Goal: Navigation & Orientation: Find specific page/section

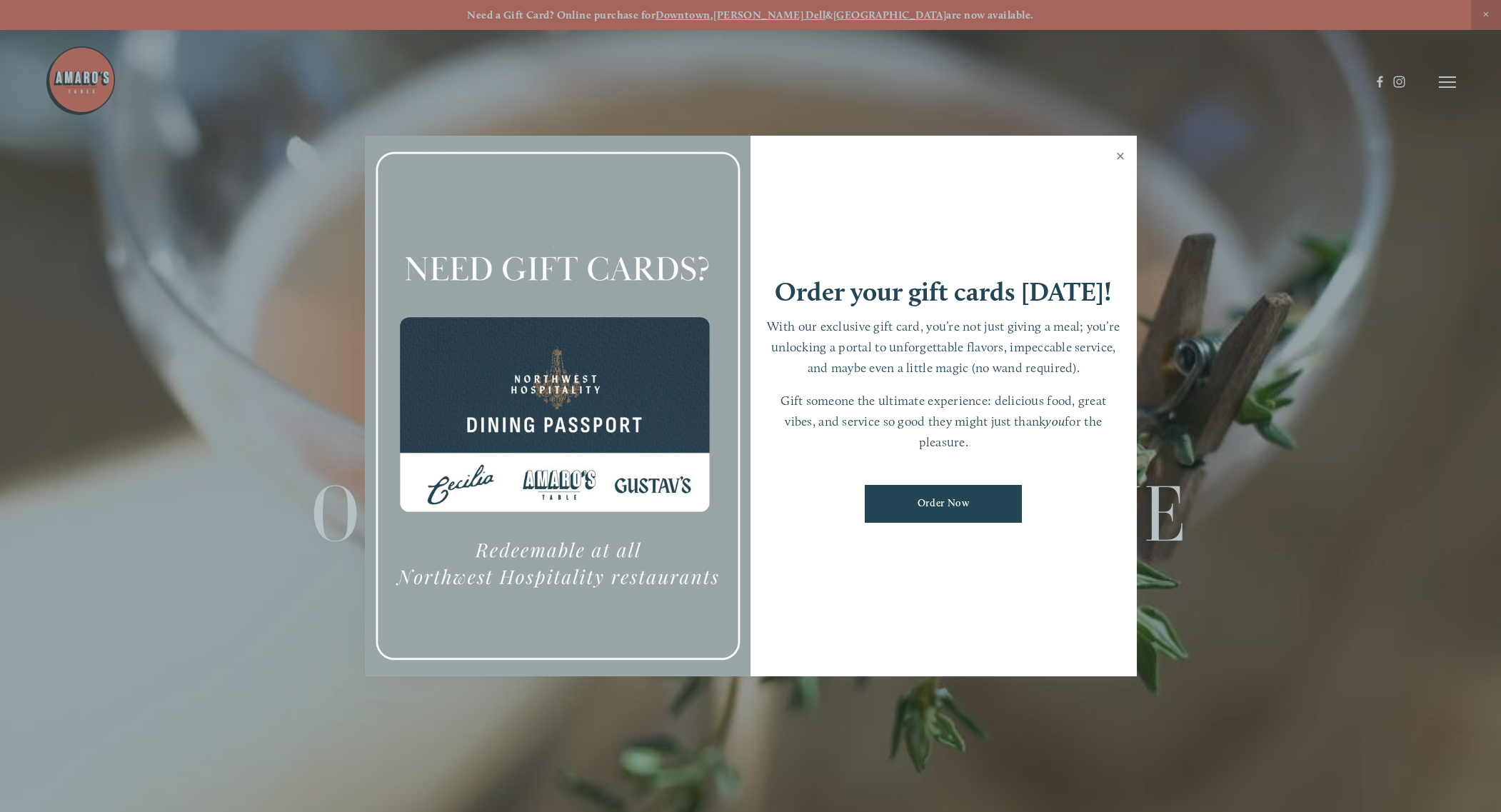
click at [1124, 149] on link "Close" at bounding box center [1121, 157] width 28 height 40
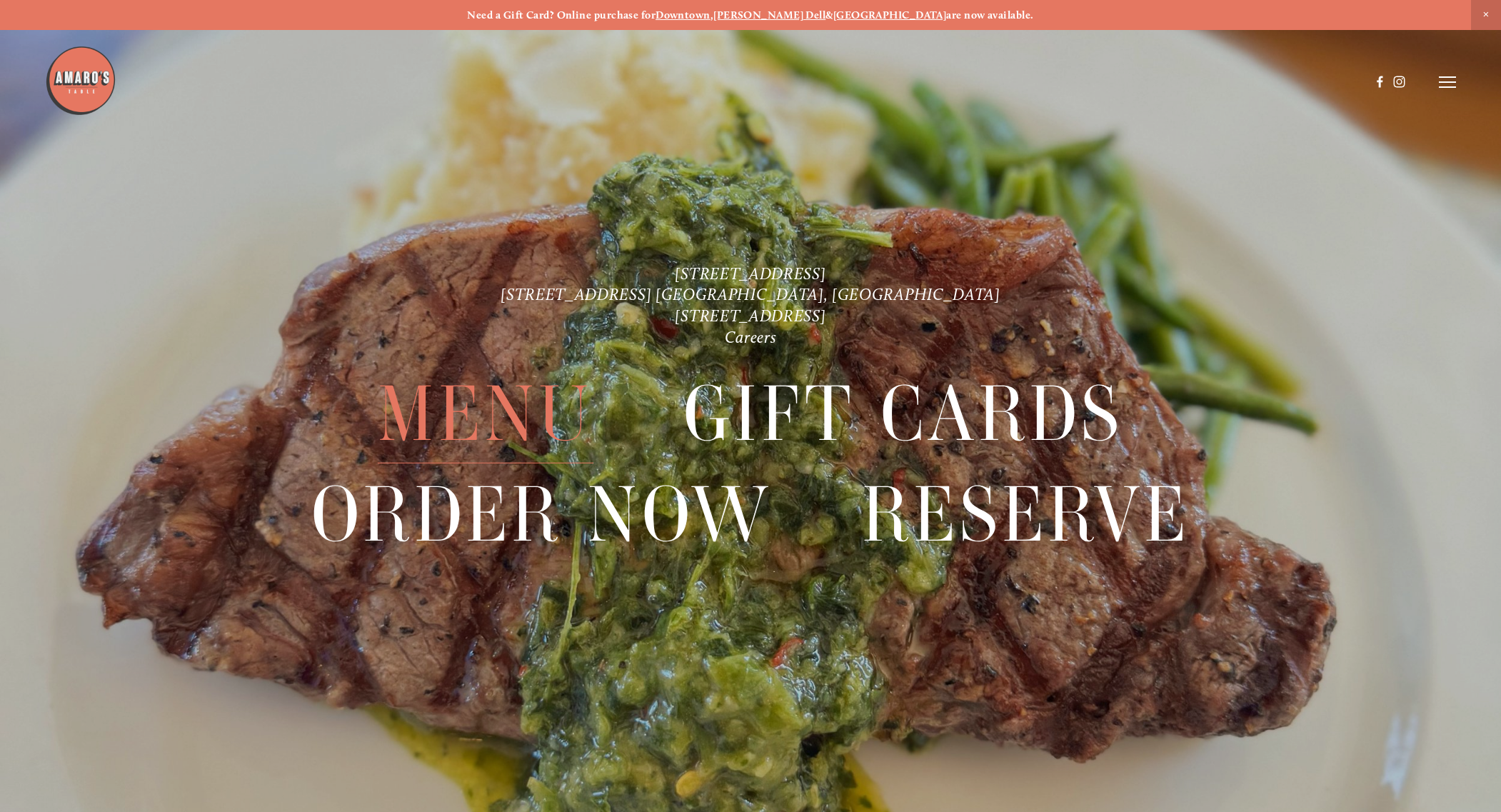
click at [527, 401] on span "Menu" at bounding box center [486, 414] width 215 height 99
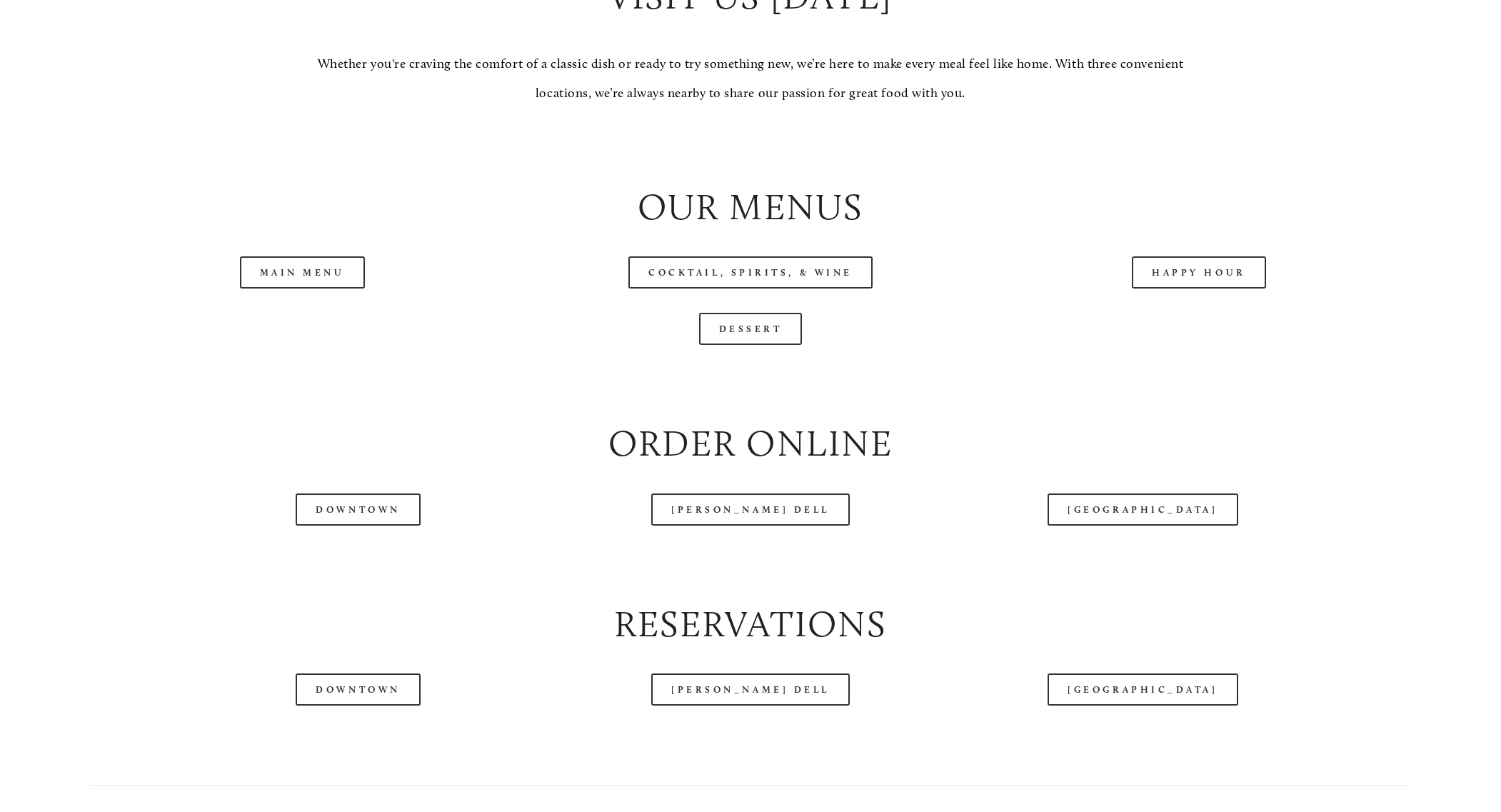
scroll to position [1642, 0]
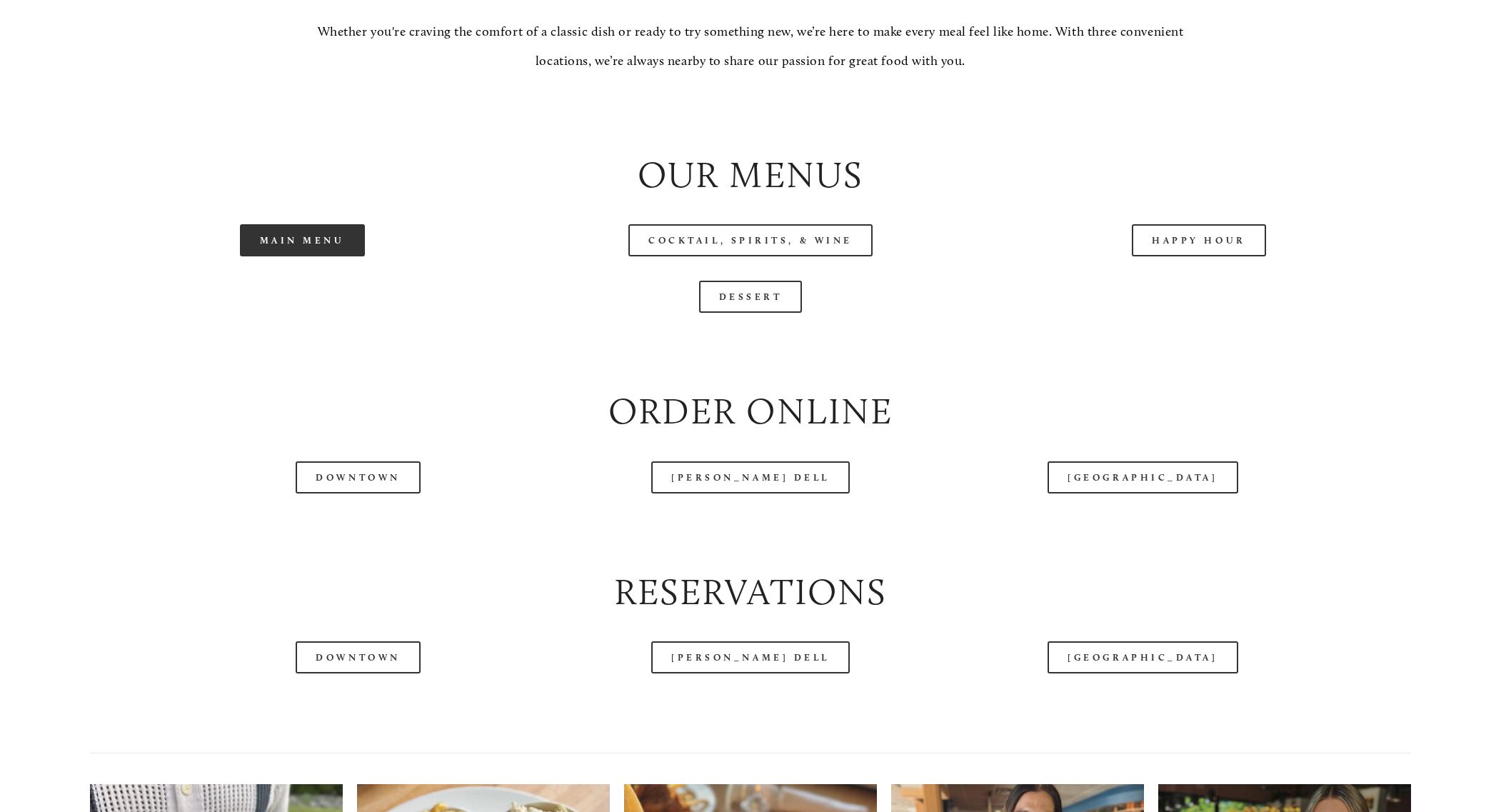
click at [289, 256] on link "Main Menu" at bounding box center [302, 241] width 125 height 33
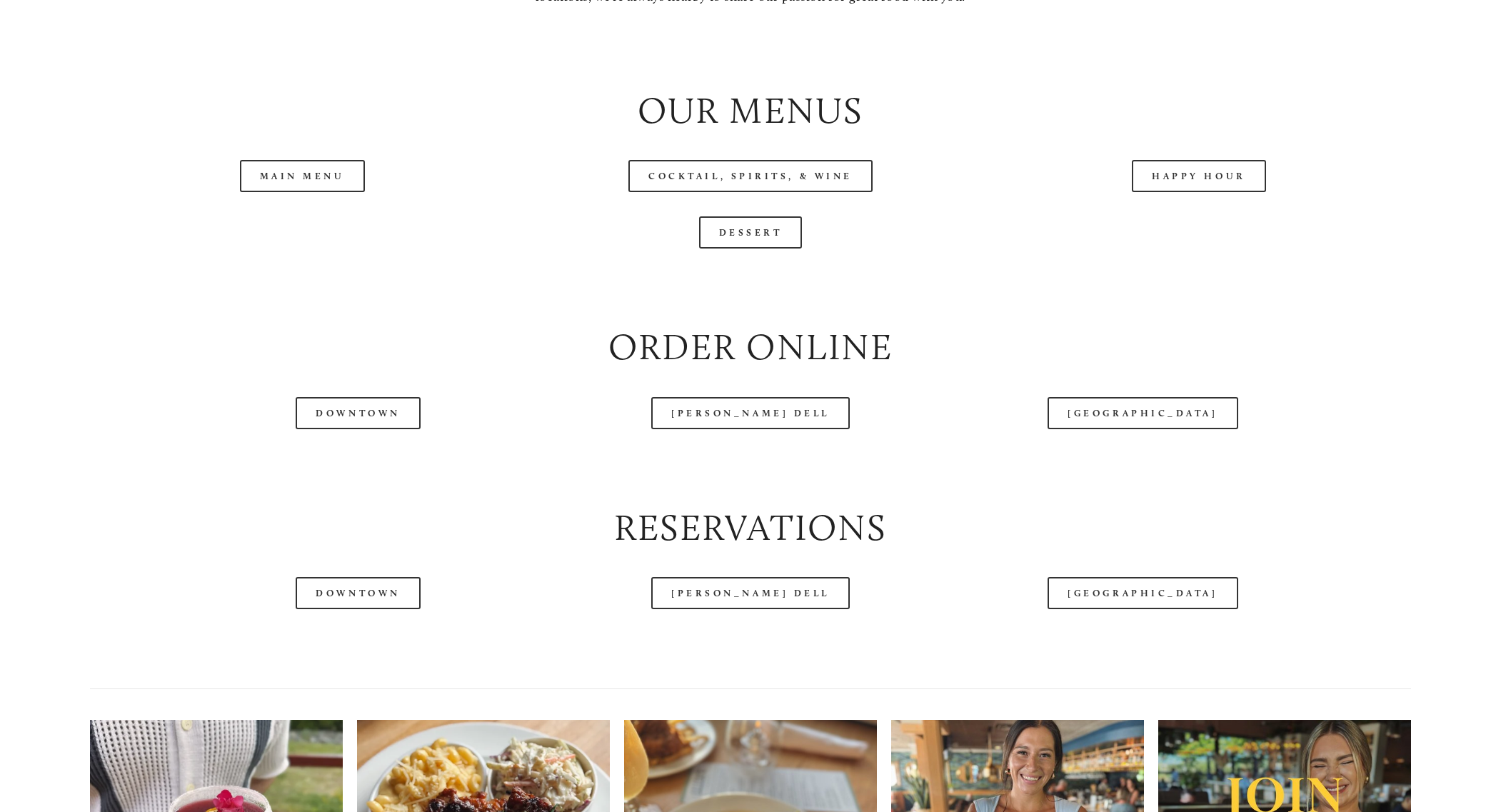
scroll to position [1785, 0]
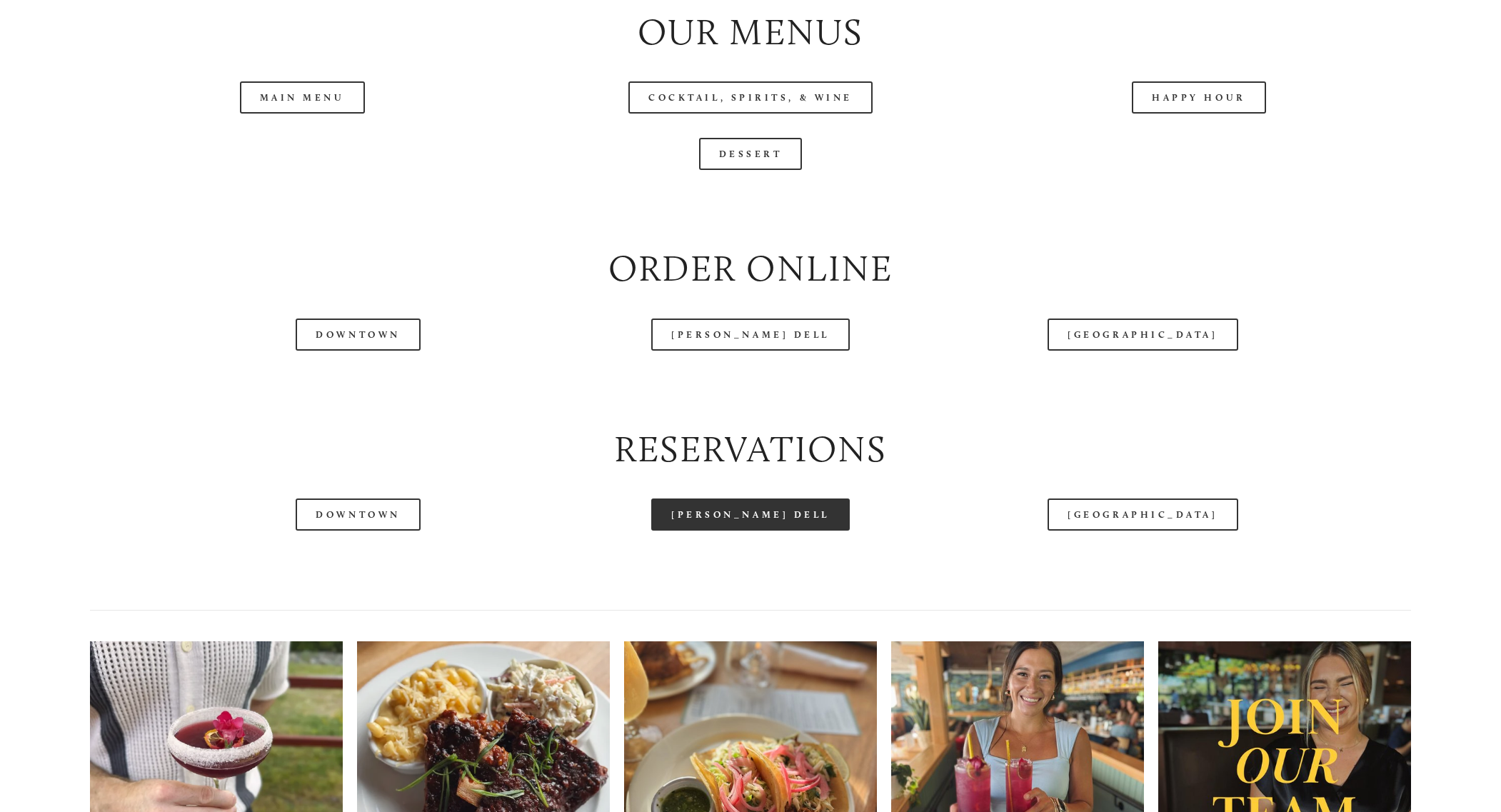
click at [765, 531] on link "[PERSON_NAME] Dell" at bounding box center [750, 515] width 198 height 33
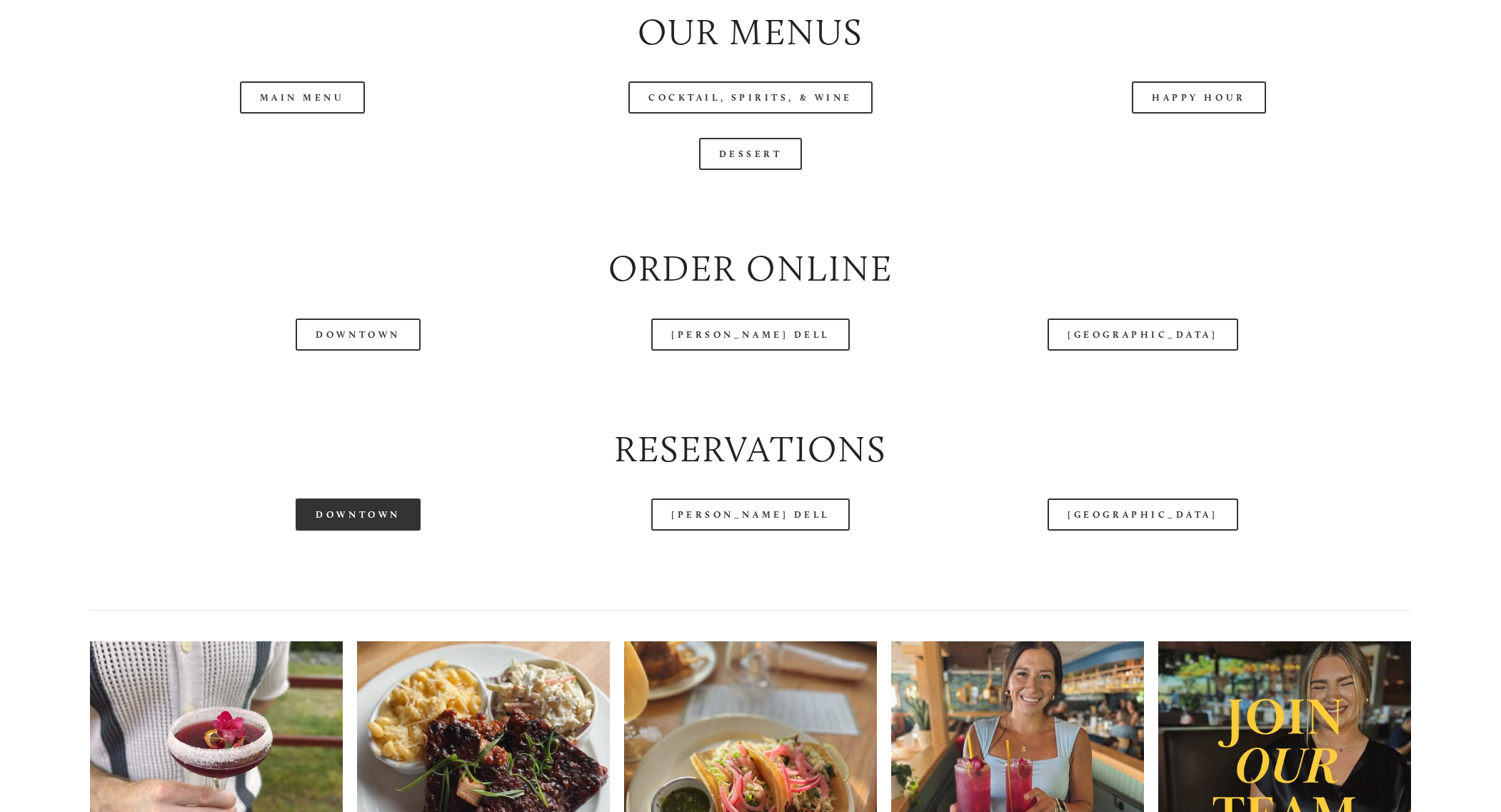
click at [363, 531] on link "Downtown" at bounding box center [357, 515] width 124 height 33
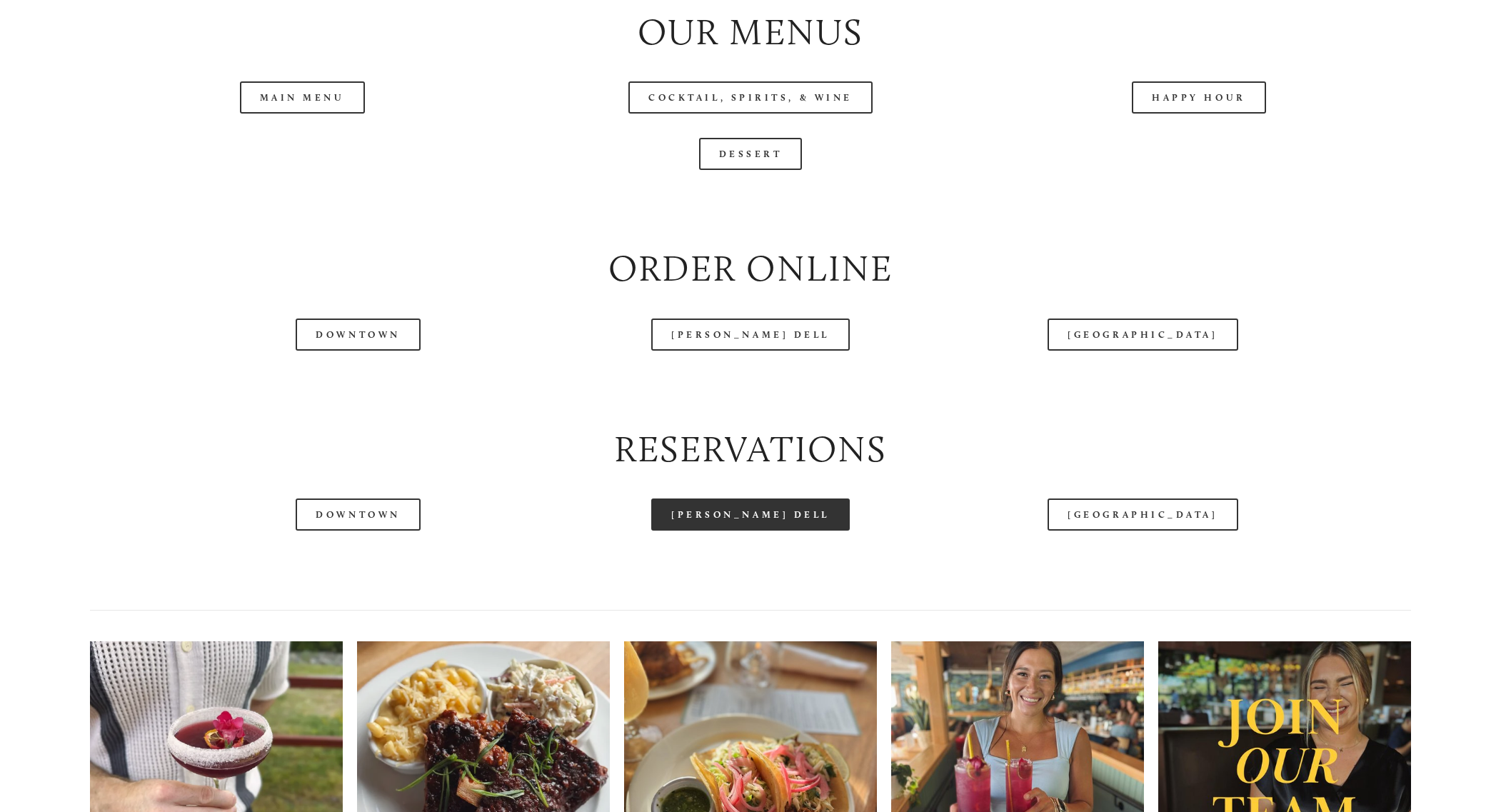
click at [757, 531] on link "[PERSON_NAME] Dell" at bounding box center [750, 515] width 198 height 33
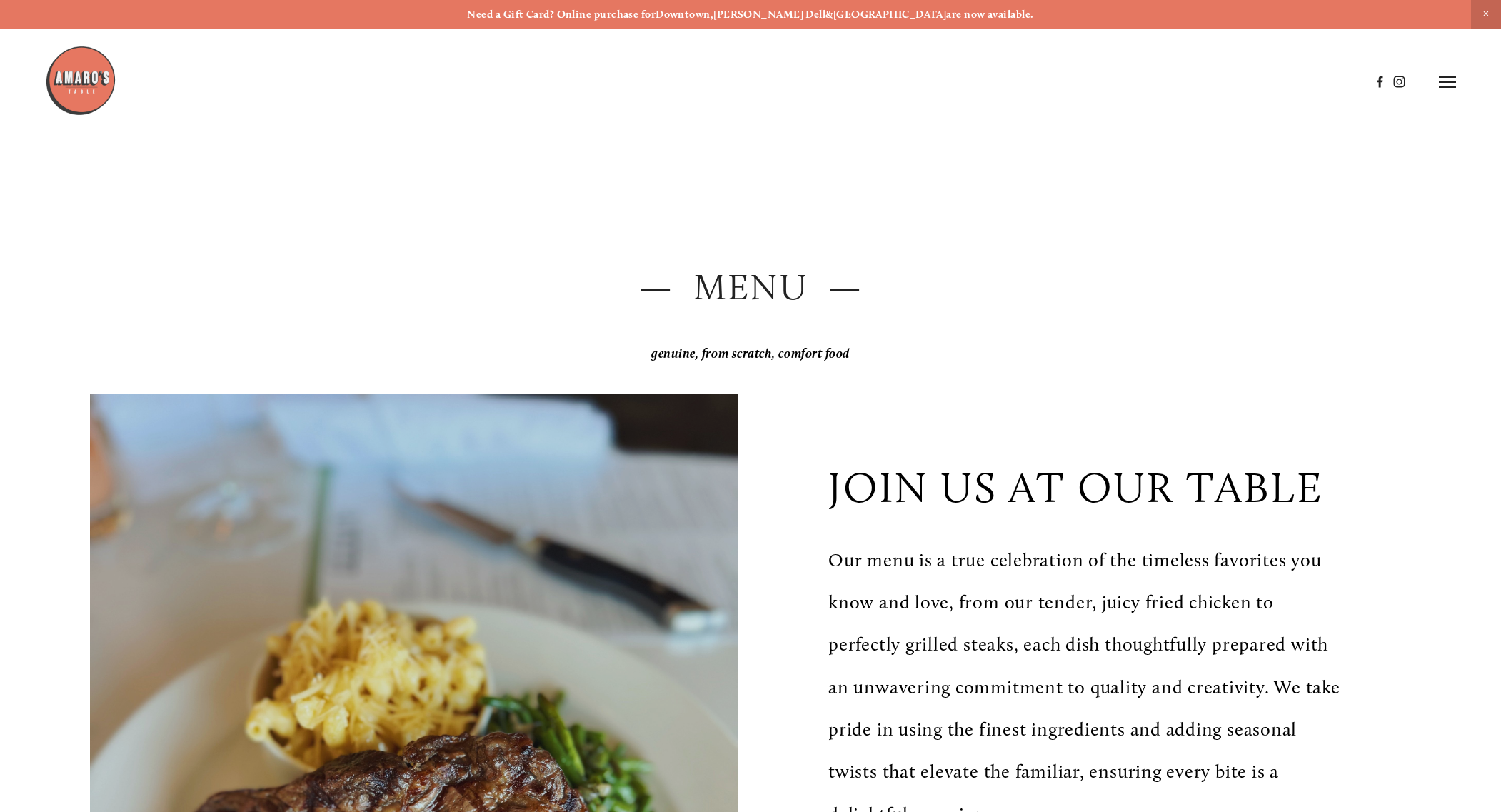
scroll to position [0, 0]
click at [1454, 80] on icon at bounding box center [1448, 82] width 17 height 13
click at [1281, 85] on span "Gallery" at bounding box center [1289, 81] width 35 height 14
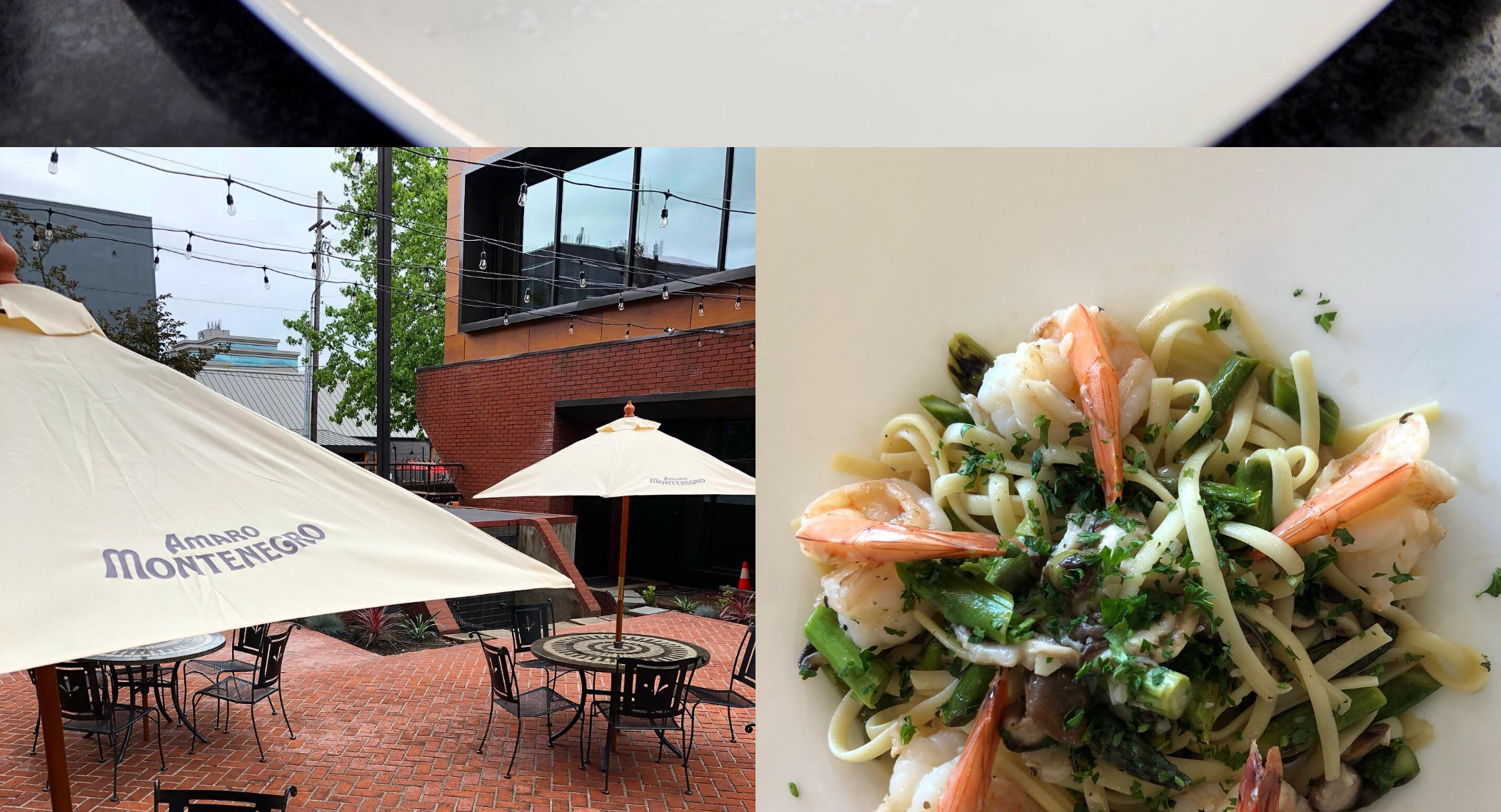
scroll to position [11493, 0]
